Goal: Task Accomplishment & Management: Complete application form

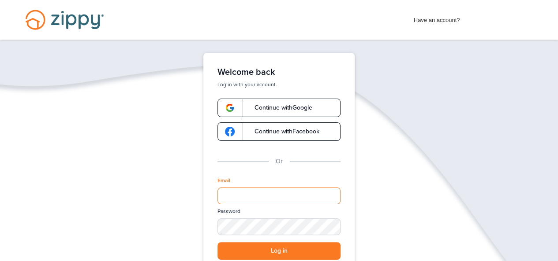
click at [251, 194] on input "Email" at bounding box center [278, 196] width 123 height 17
type input "**********"
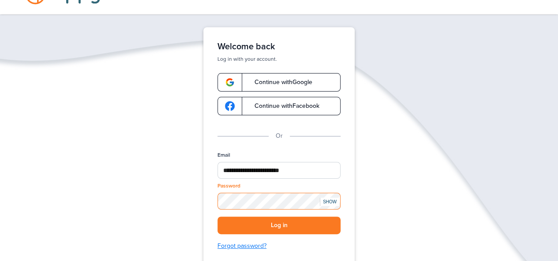
scroll to position [44, 0]
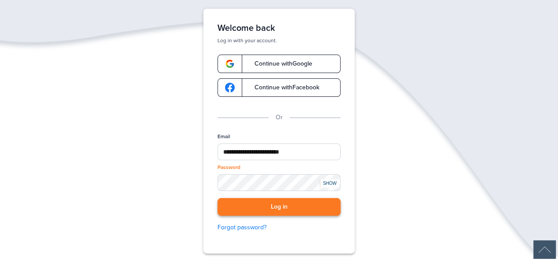
click at [277, 211] on button "Log in" at bounding box center [278, 207] width 123 height 18
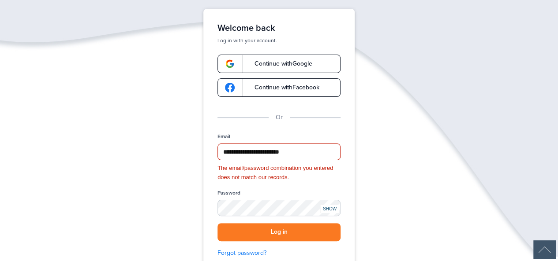
click at [332, 208] on div "SHOW" at bounding box center [329, 209] width 19 height 8
click at [279, 61] on span "Continue with Google" at bounding box center [279, 64] width 67 height 6
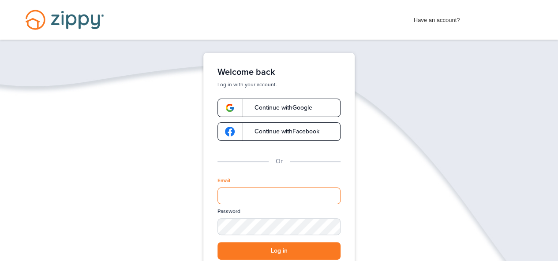
click at [253, 198] on input "Email" at bounding box center [278, 196] width 123 height 17
type input "**********"
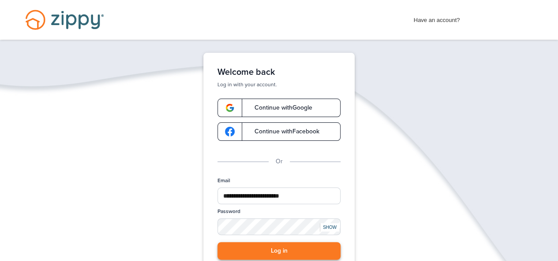
click at [296, 250] on button "Log in" at bounding box center [278, 252] width 123 height 18
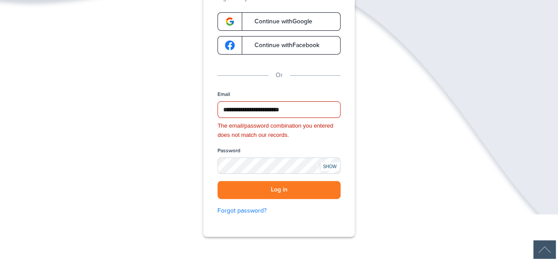
scroll to position [88, 0]
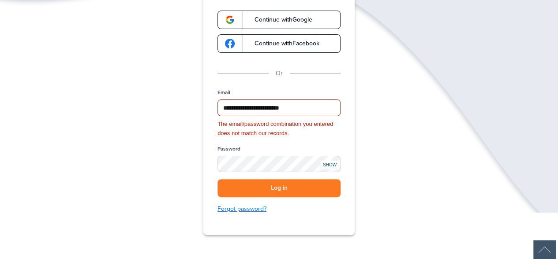
click at [257, 209] on link "Forgot password?" at bounding box center [278, 210] width 123 height 10
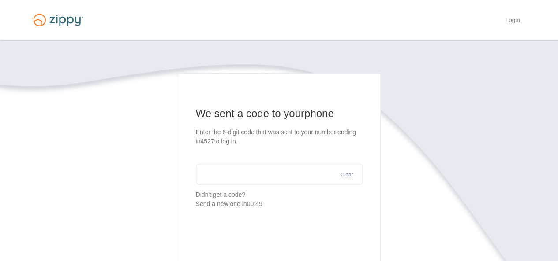
click at [225, 167] on input "text" at bounding box center [279, 174] width 167 height 21
type input "******"
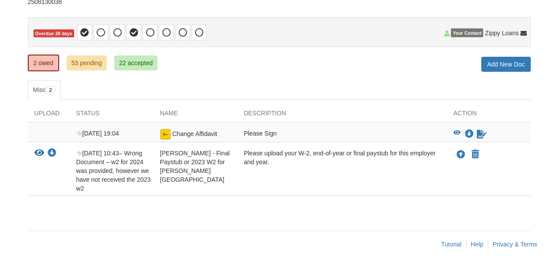
scroll to position [75, 0]
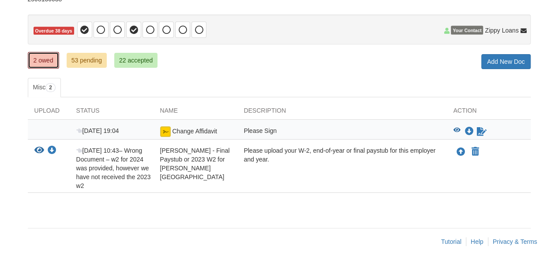
click at [43, 59] on link "2 owed" at bounding box center [43, 60] width 31 height 17
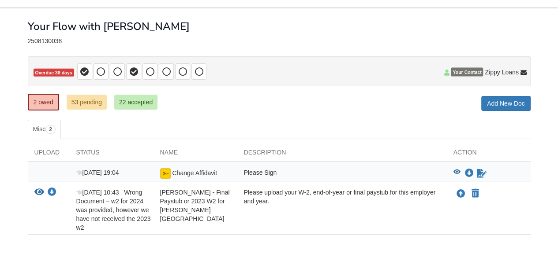
scroll to position [75, 0]
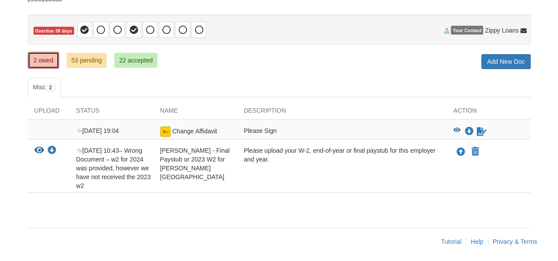
click at [44, 59] on link "2 owed" at bounding box center [43, 60] width 31 height 17
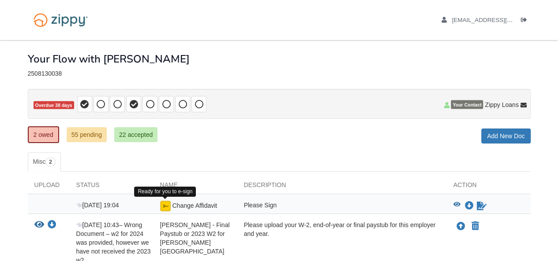
click at [163, 204] on img at bounding box center [165, 206] width 11 height 11
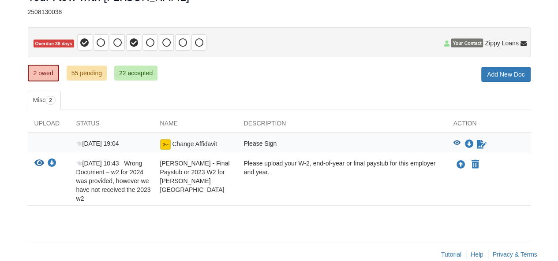
scroll to position [75, 0]
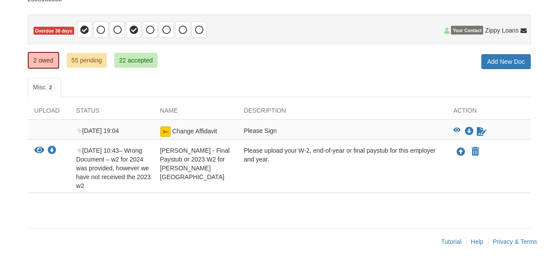
click at [268, 129] on div "Please Sign" at bounding box center [341, 132] width 209 height 11
click at [302, 129] on div "Please Sign" at bounding box center [341, 132] width 209 height 11
click at [302, 127] on div "Please Sign" at bounding box center [341, 132] width 209 height 11
click at [258, 130] on div "Please Sign" at bounding box center [341, 132] width 209 height 11
click at [482, 127] on icon "Sign Form" at bounding box center [482, 131] width 10 height 9
